Goal: Task Accomplishment & Management: Manage account settings

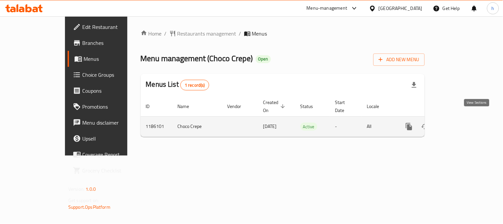
click at [461, 122] on icon "enhanced table" at bounding box center [457, 126] width 8 height 8
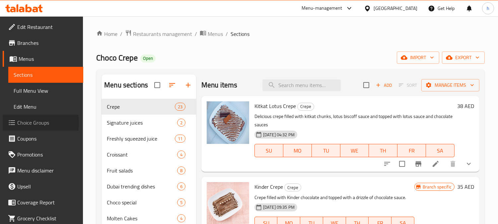
click at [36, 123] on span "Choice Groups" at bounding box center [47, 122] width 61 height 8
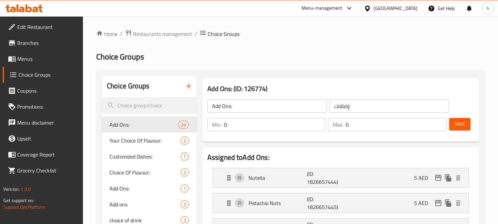
scroll to position [221, 0]
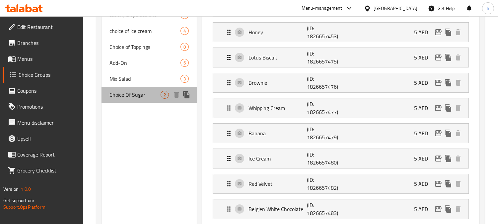
click at [130, 96] on span "Choice Of Sugar" at bounding box center [134, 95] width 51 height 8
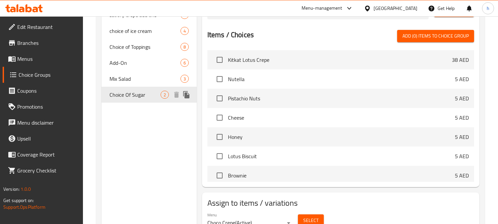
type input "Choice Of Sugar"
type input "اختيار [PERSON_NAME]"
type input "1"
click at [130, 96] on span "Choice Of Sugar" at bounding box center [134, 95] width 51 height 8
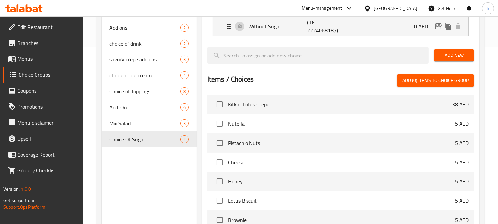
scroll to position [74, 0]
